Goal: Information Seeking & Learning: Find contact information

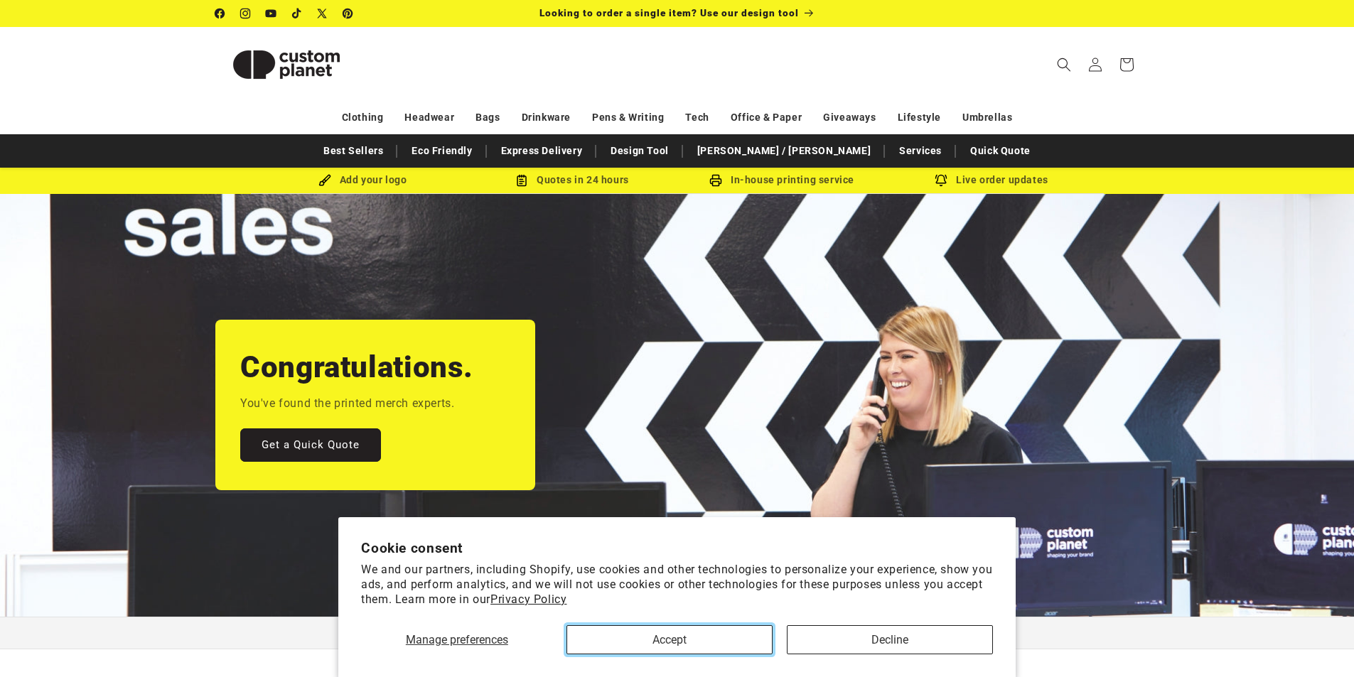
click at [731, 637] on button "Accept" at bounding box center [669, 639] width 206 height 29
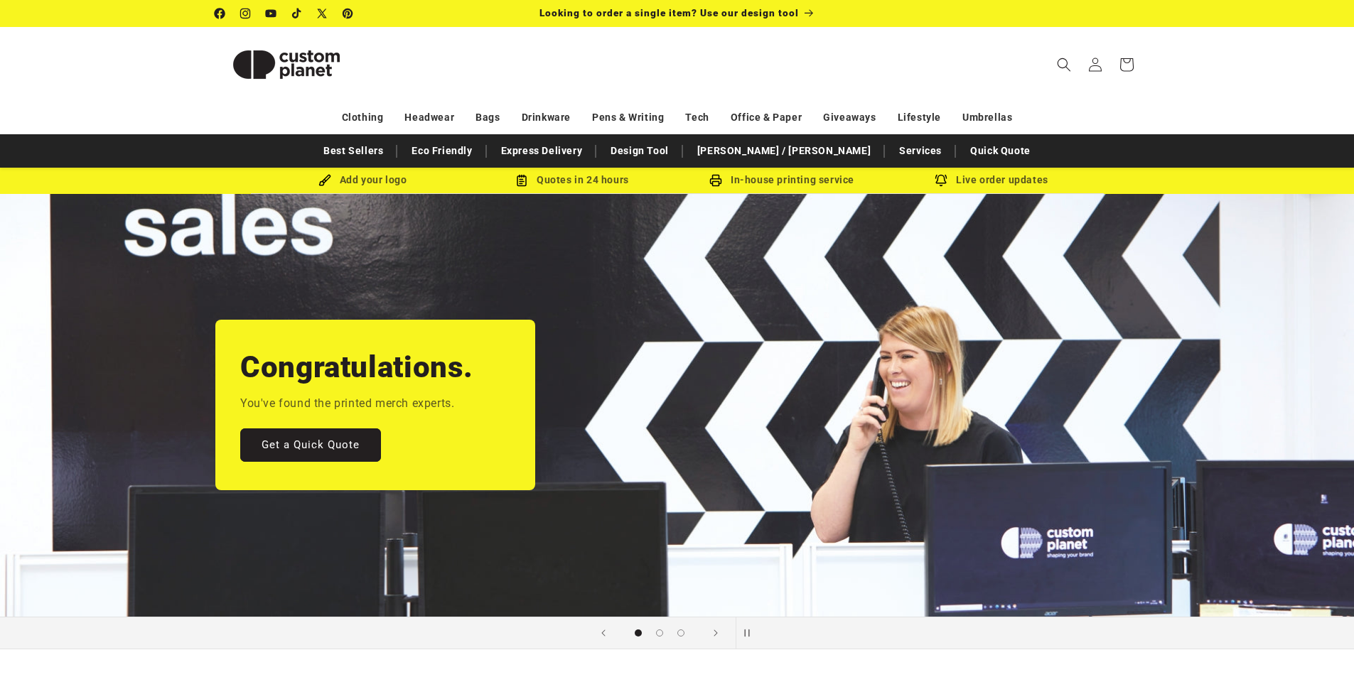
click at [217, 17] on icon at bounding box center [219, 13] width 11 height 11
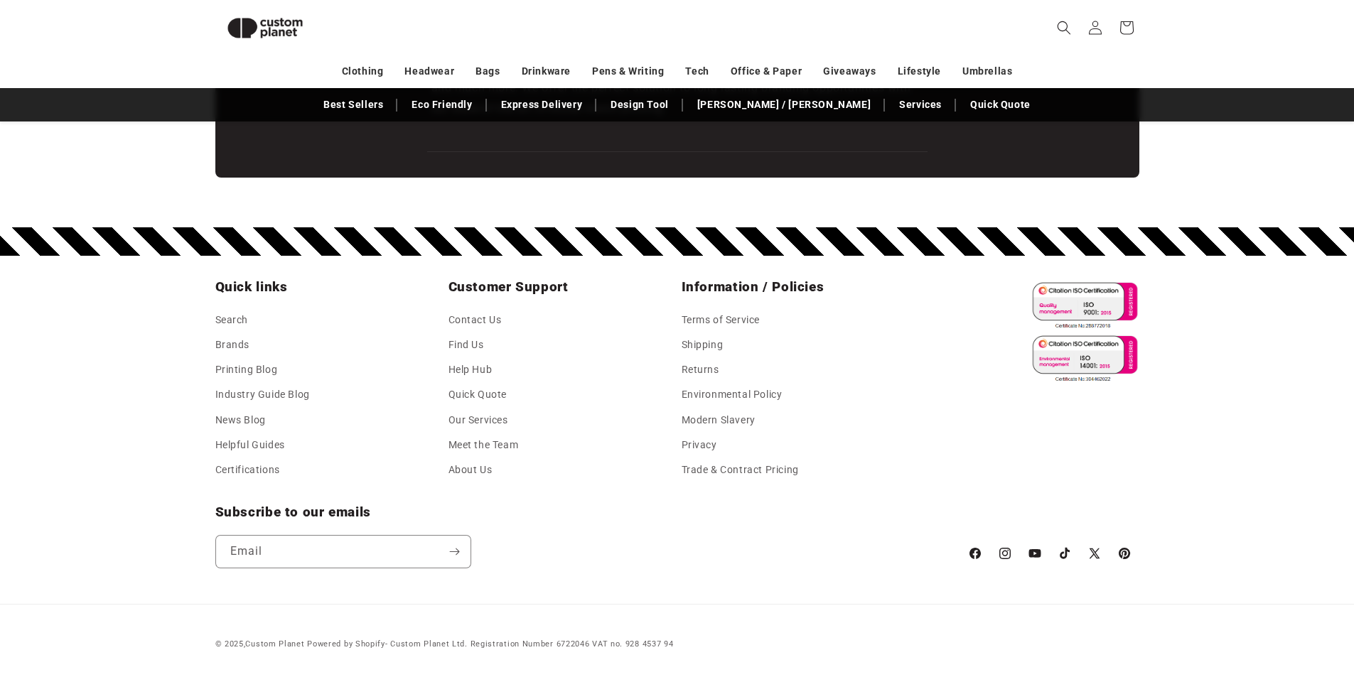
scroll to position [2496, 0]
click at [728, 318] on link "Terms of Service" at bounding box center [720, 321] width 79 height 21
click at [702, 341] on link "Shipping" at bounding box center [702, 345] width 42 height 25
click at [696, 367] on link "Returns" at bounding box center [700, 369] width 38 height 25
click at [701, 438] on link "Privacy" at bounding box center [699, 445] width 36 height 25
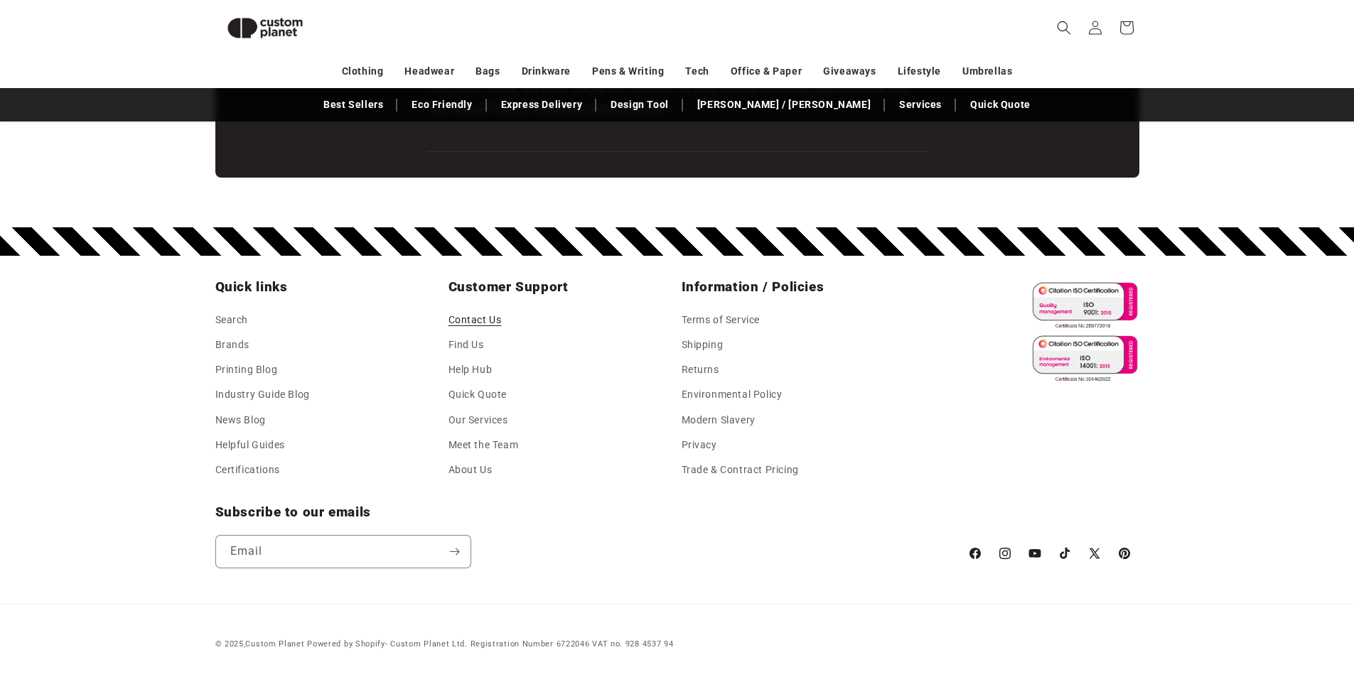
click at [485, 319] on link "Contact Us" at bounding box center [474, 321] width 53 height 21
drag, startPoint x: 250, startPoint y: 635, endPoint x: 307, endPoint y: 647, distance: 58.1
click at [307, 647] on div "© 2025, Custom Planet Powered by Shopify - Custom Planet Ltd. Registration Numb…" at bounding box center [677, 639] width 995 height 26
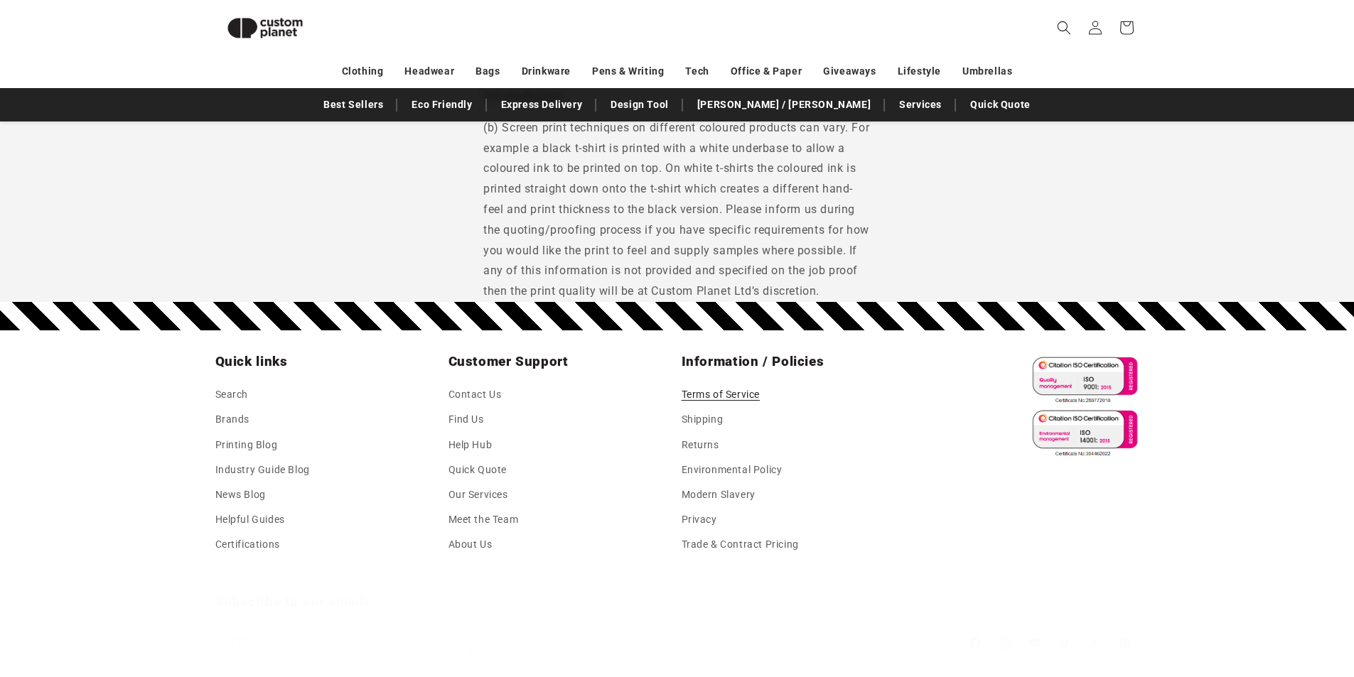
scroll to position [7831, 0]
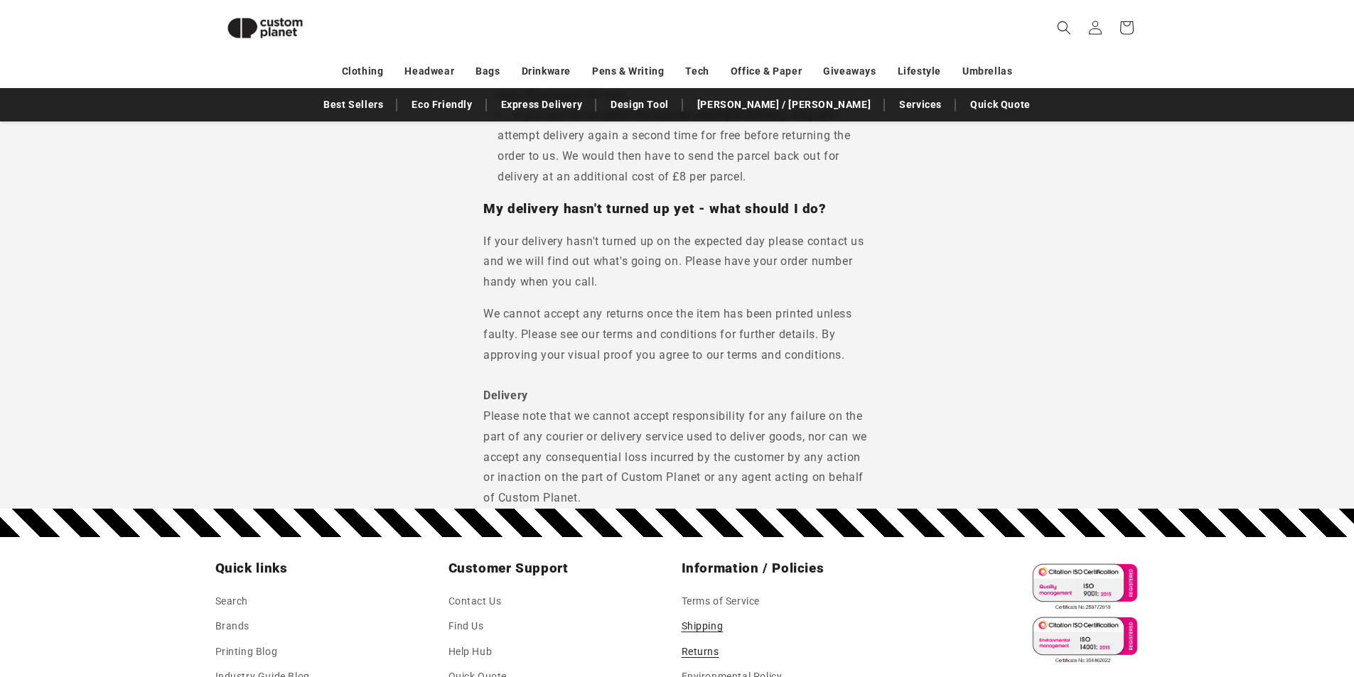
scroll to position [1615, 0]
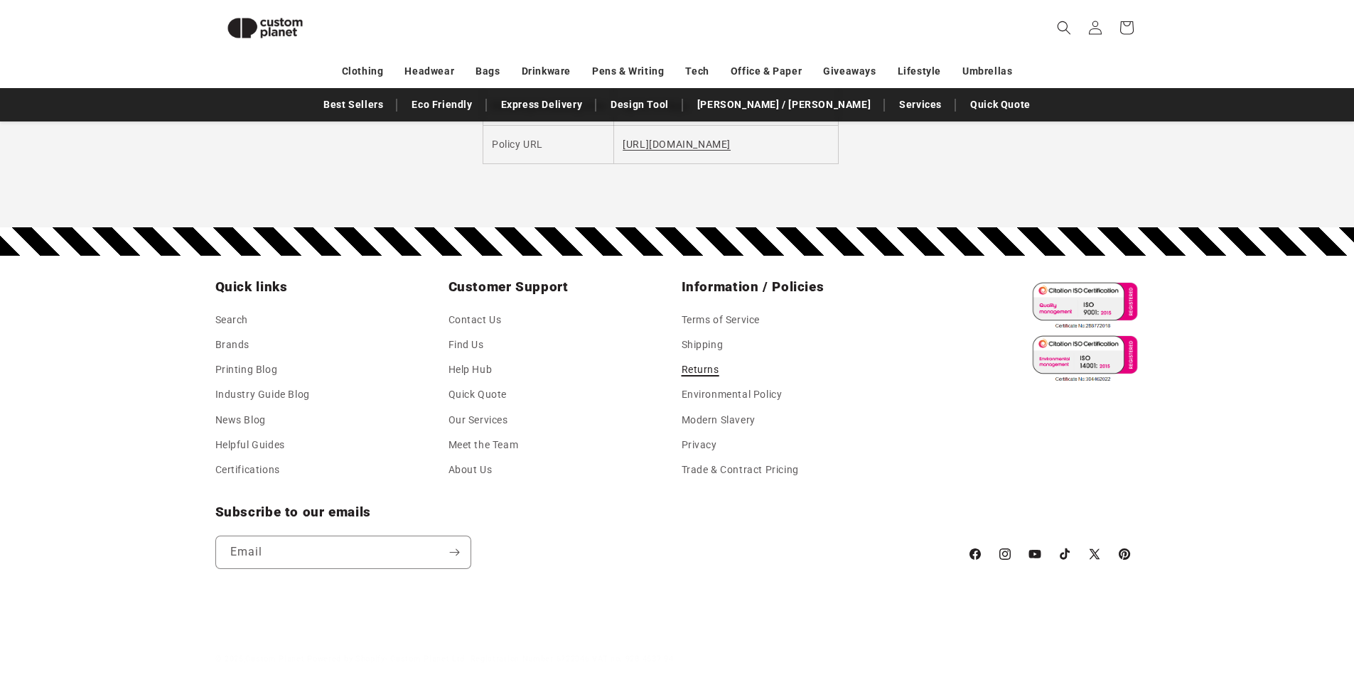
scroll to position [1971, 0]
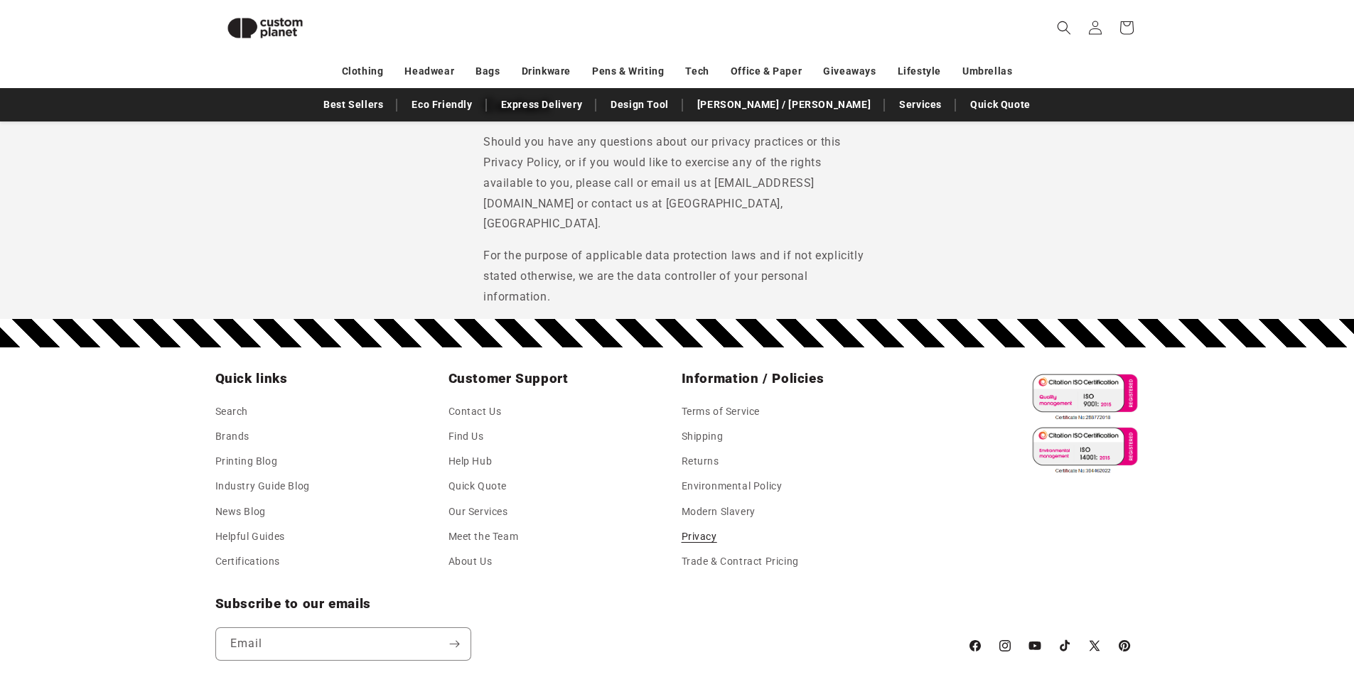
scroll to position [6651, 0]
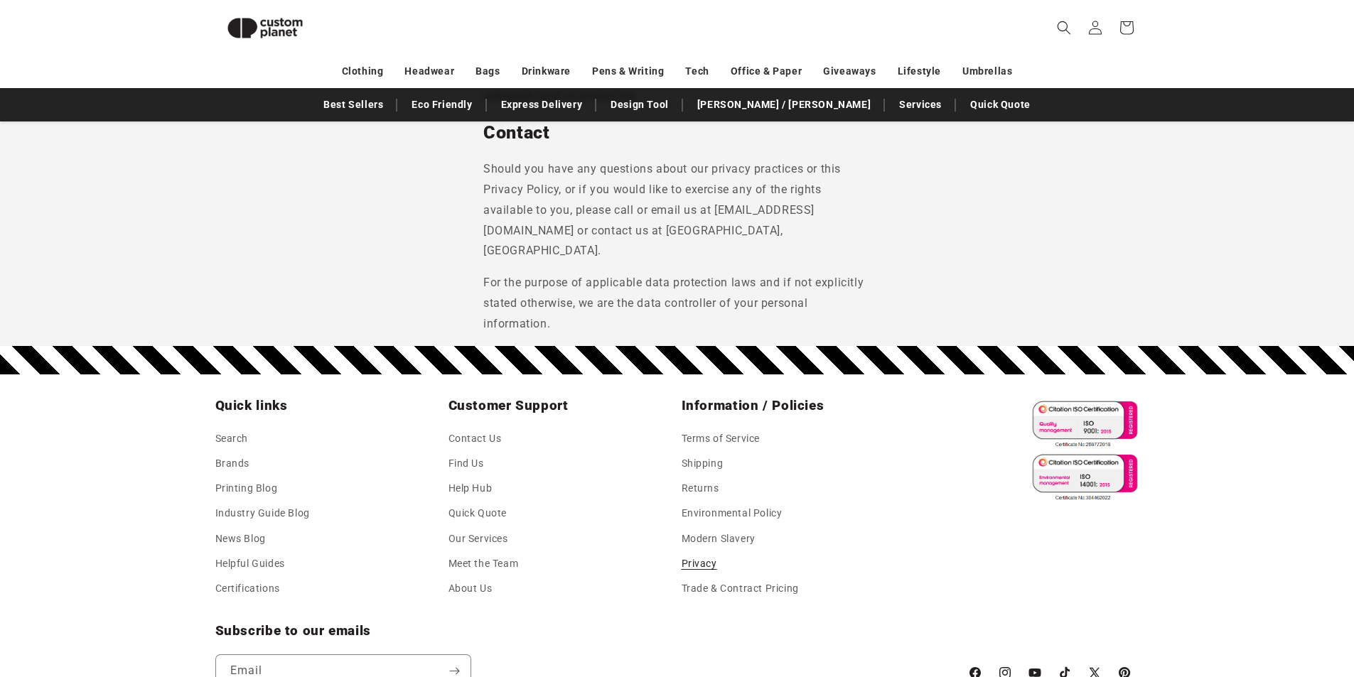
copy p "NE12 5US"
drag, startPoint x: 566, startPoint y: 273, endPoint x: 515, endPoint y: 275, distance: 50.5
click at [515, 261] on p "Should you have any questions about our privacy practices or this Privacy Polic…" at bounding box center [676, 210] width 387 height 102
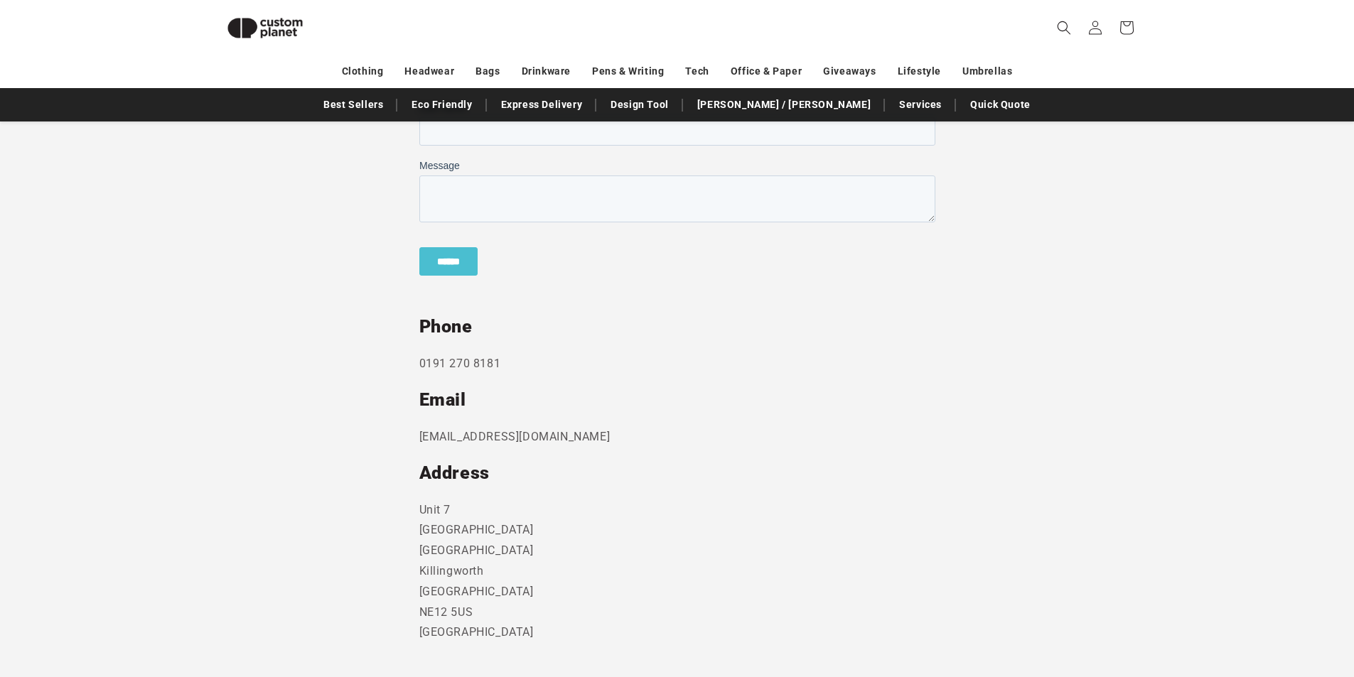
scroll to position [691, 0]
